Goal: Information Seeking & Learning: Learn about a topic

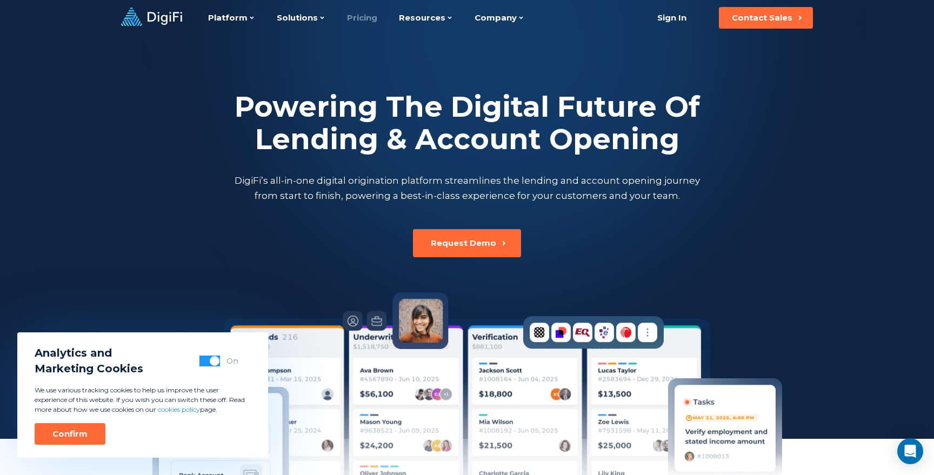
click at [365, 13] on link "Pricing" at bounding box center [362, 18] width 30 height 36
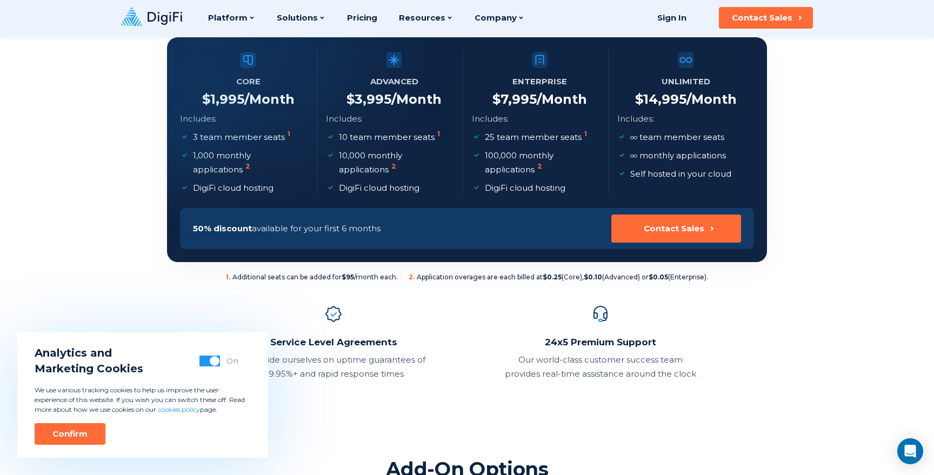
scroll to position [189, 0]
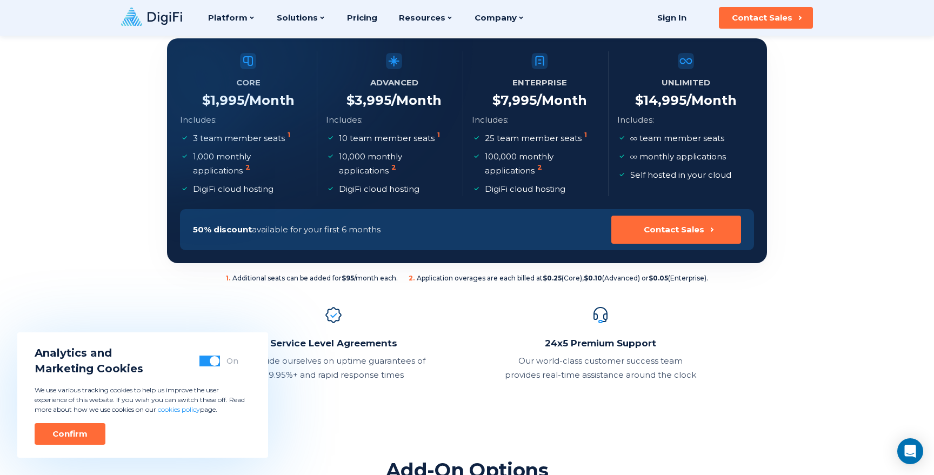
click at [202, 154] on div at bounding box center [152, 93] width 262 height 262
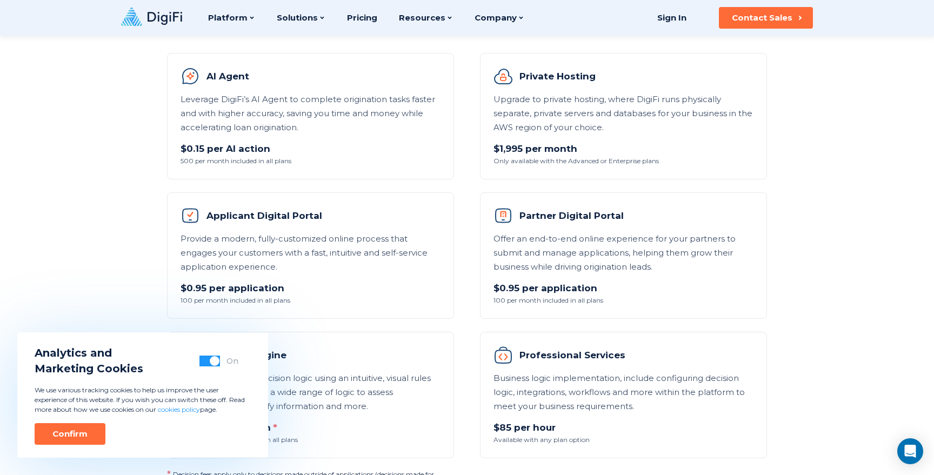
scroll to position [646, 0]
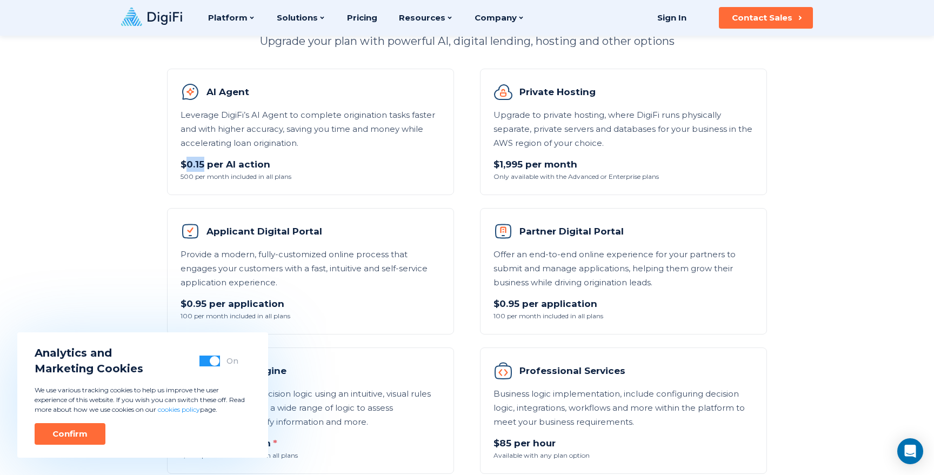
drag, startPoint x: 203, startPoint y: 165, endPoint x: 186, endPoint y: 165, distance: 16.8
click at [186, 165] on p "$0.15 per AI action" at bounding box center [311, 164] width 260 height 15
copy p "0.15"
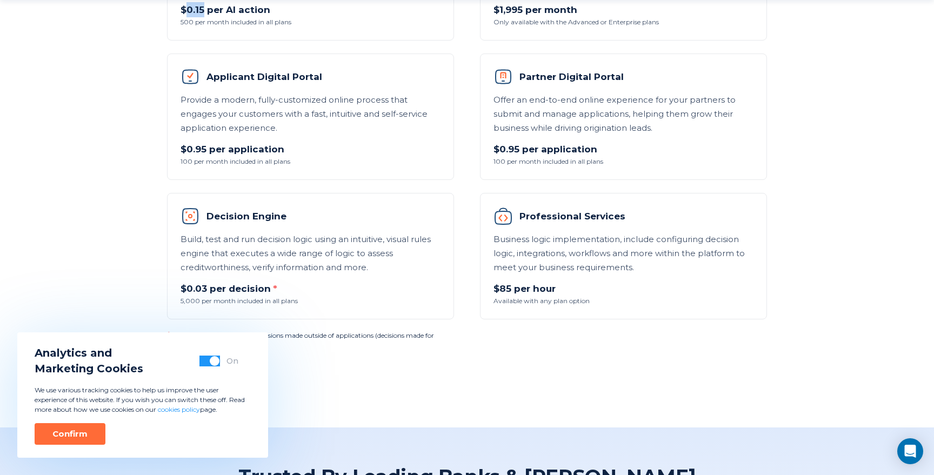
scroll to position [815, 0]
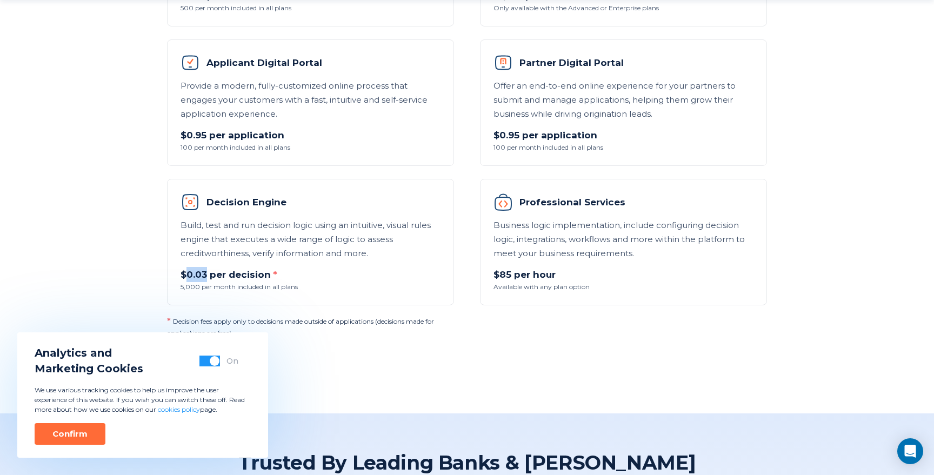
drag, startPoint x: 206, startPoint y: 277, endPoint x: 188, endPoint y: 277, distance: 18.4
click at [188, 277] on p "$0.03 per decision *" at bounding box center [311, 274] width 260 height 15
copy p "0.03"
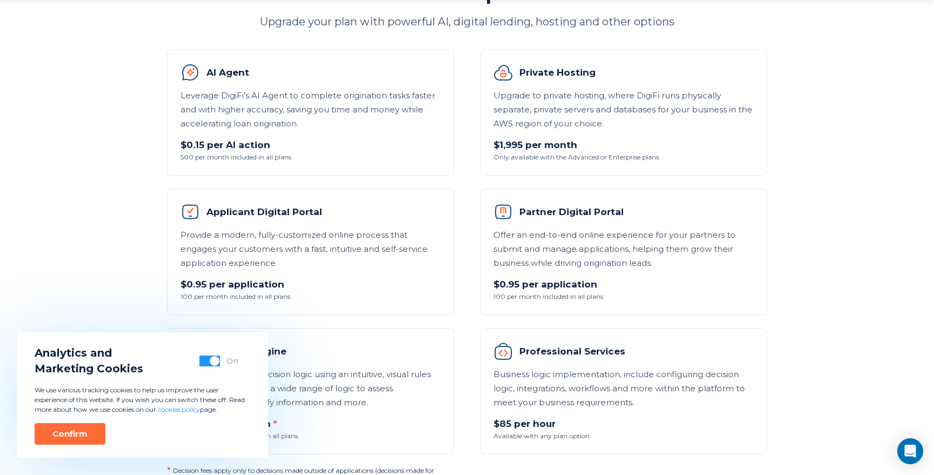
scroll to position [666, 0]
drag, startPoint x: 205, startPoint y: 283, endPoint x: 184, endPoint y: 283, distance: 21.1
click at [184, 283] on p "$0.95 per application" at bounding box center [311, 283] width 260 height 15
copy p "0.95"
